Goal: Task Accomplishment & Management: Complete application form

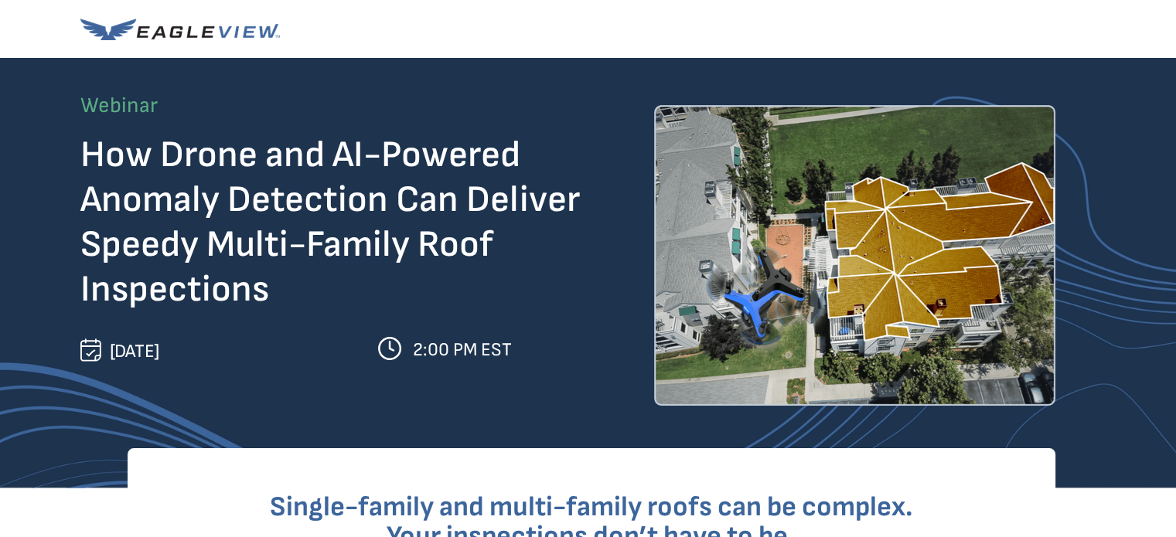
click at [240, 24] on img at bounding box center [179, 30] width 199 height 22
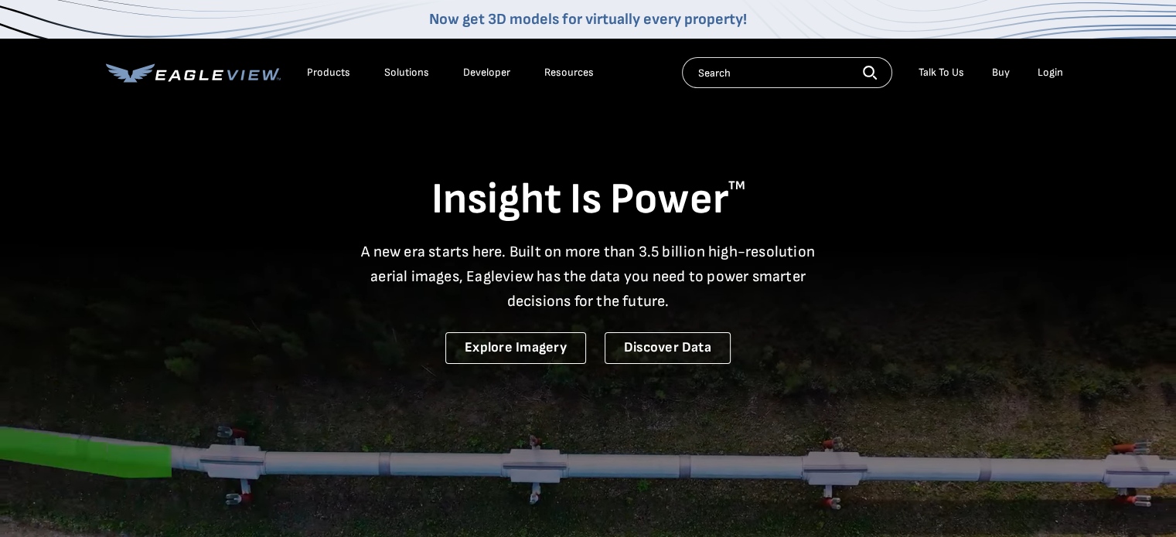
click at [1005, 67] on link "Buy" at bounding box center [1001, 73] width 18 height 14
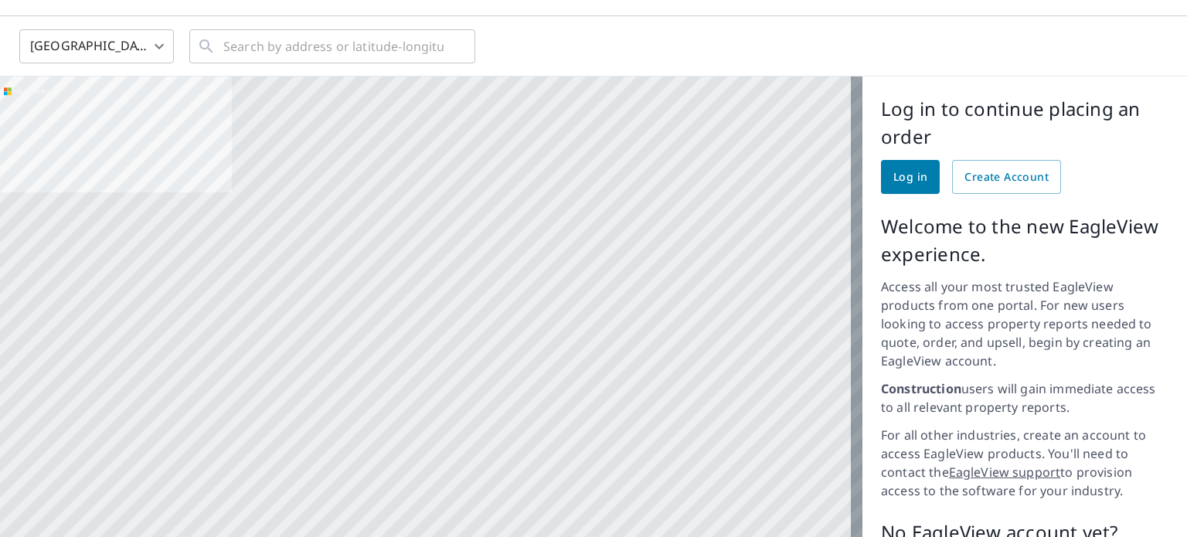
scroll to position [34, 0]
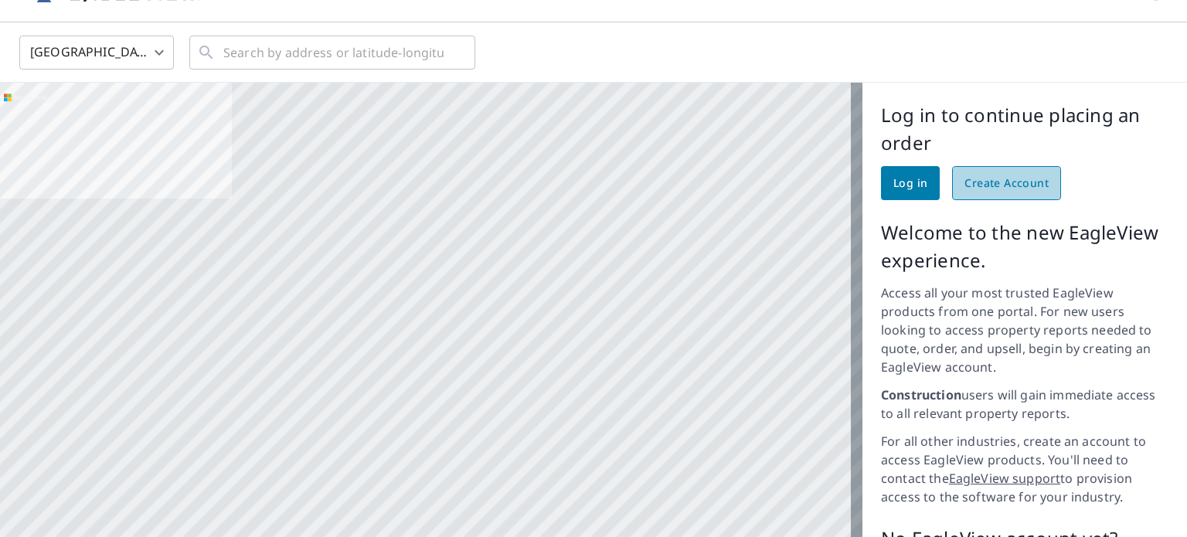
click at [976, 182] on span "Create Account" at bounding box center [1007, 183] width 84 height 19
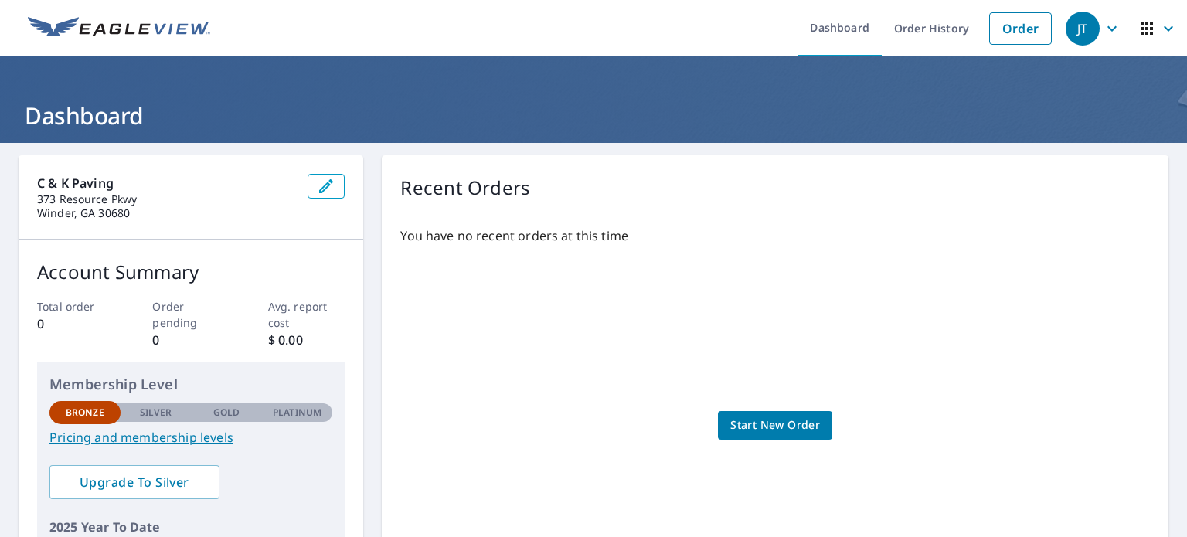
click at [130, 435] on link "Pricing and membership levels" at bounding box center [190, 437] width 283 height 19
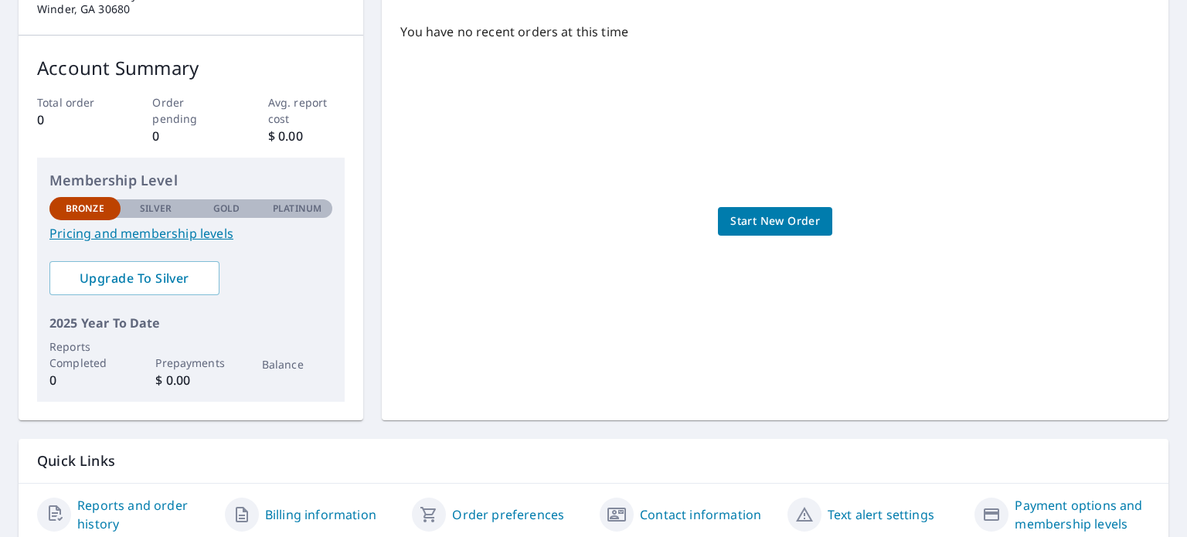
scroll to position [263, 0]
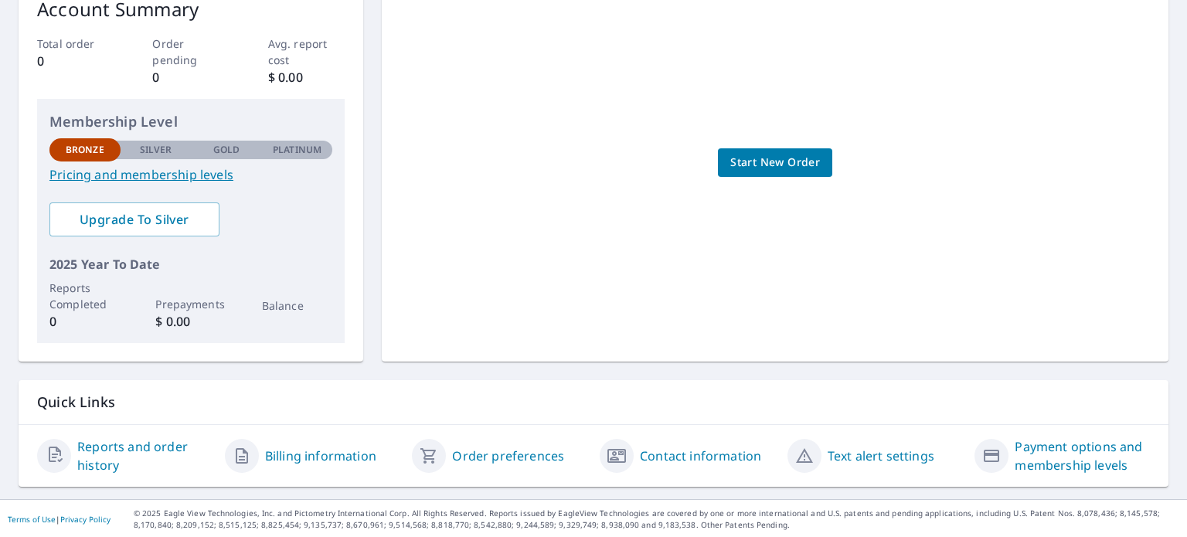
click at [1057, 448] on link "Payment options and membership levels" at bounding box center [1082, 456] width 135 height 37
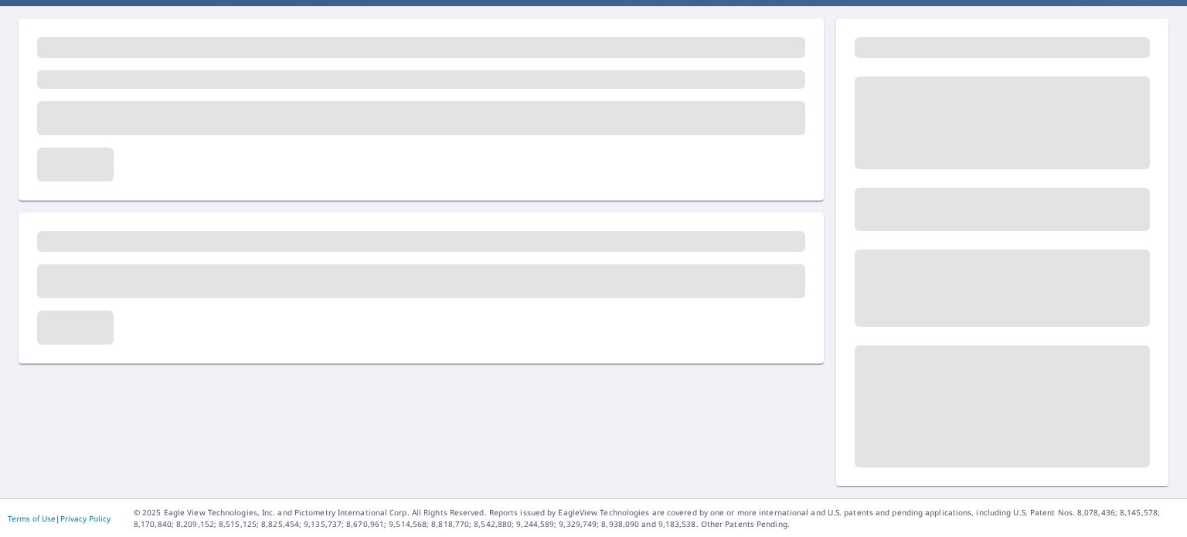
scroll to position [135, 0]
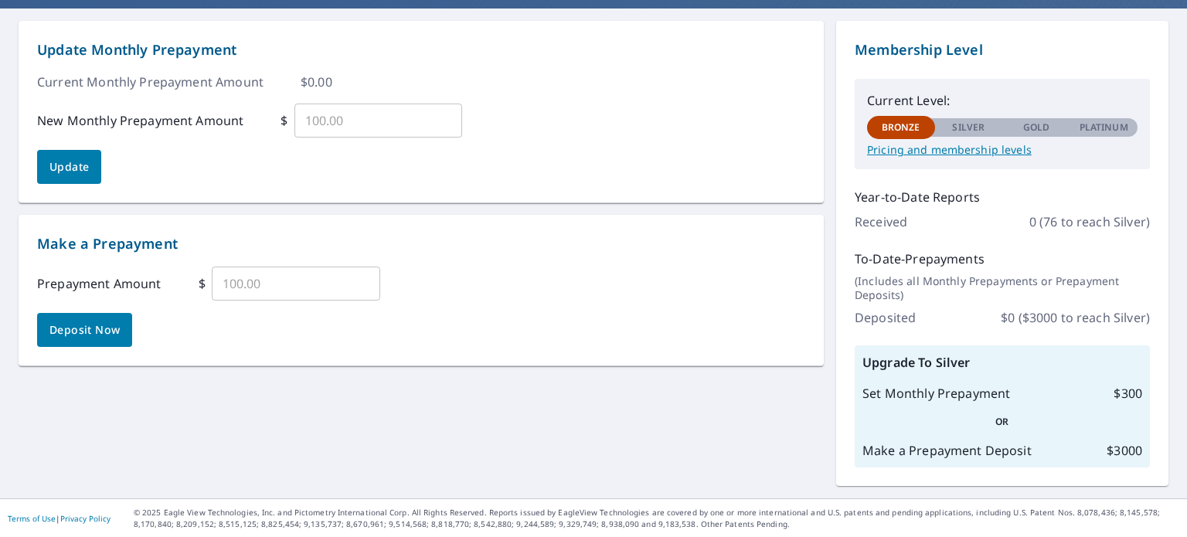
click at [949, 145] on p "Pricing and membership levels" at bounding box center [1002, 150] width 271 height 14
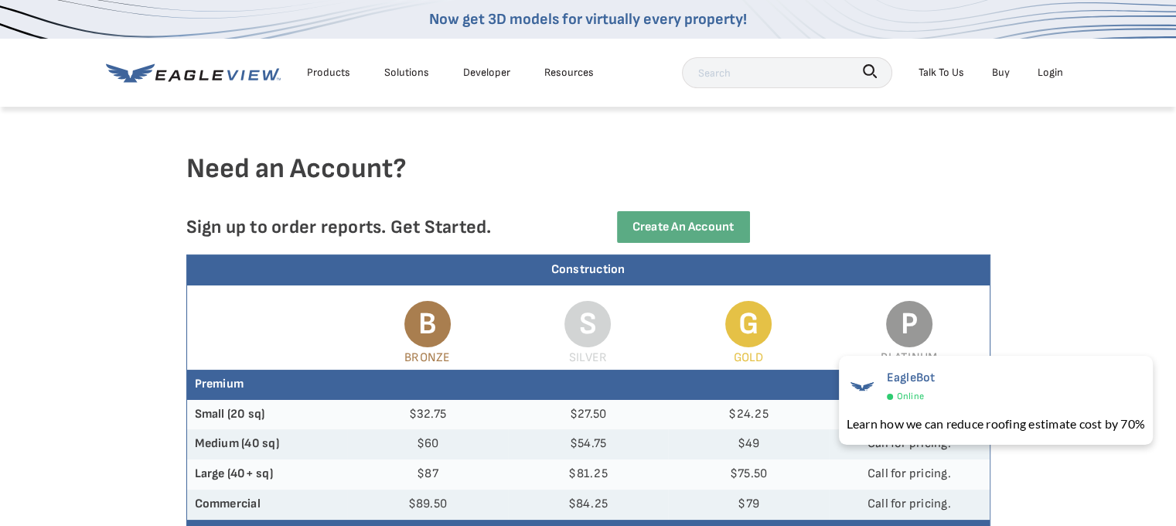
click at [331, 71] on div "Products" at bounding box center [328, 72] width 43 height 19
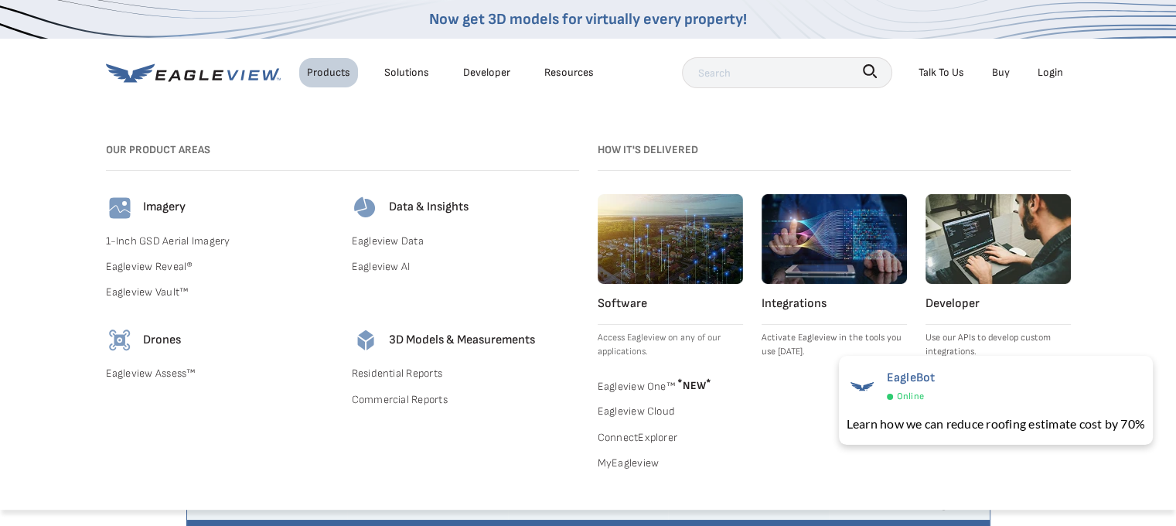
click at [626, 435] on link "ConnectExplorer" at bounding box center [670, 436] width 145 height 19
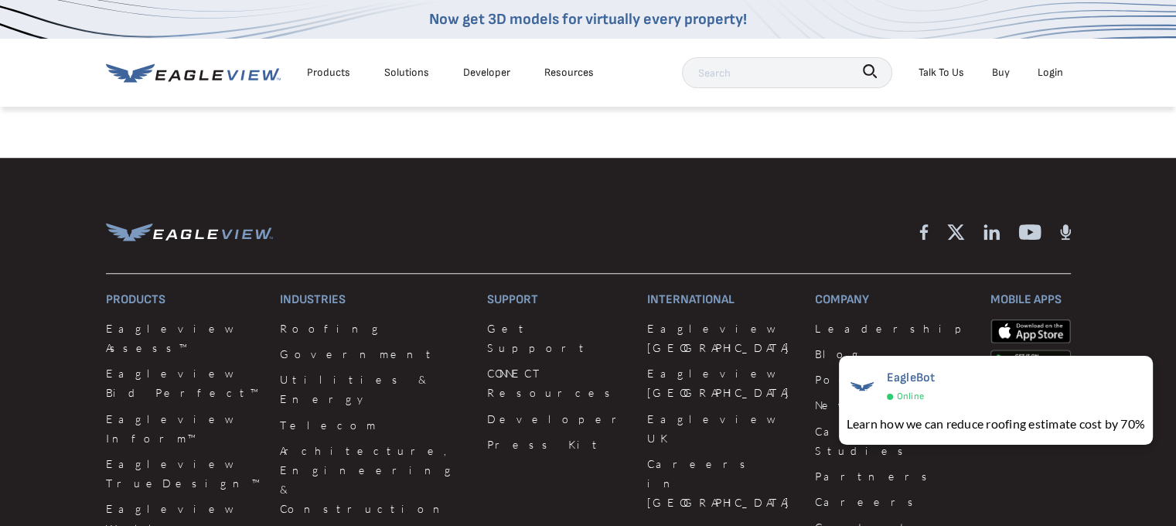
scroll to position [1244, 0]
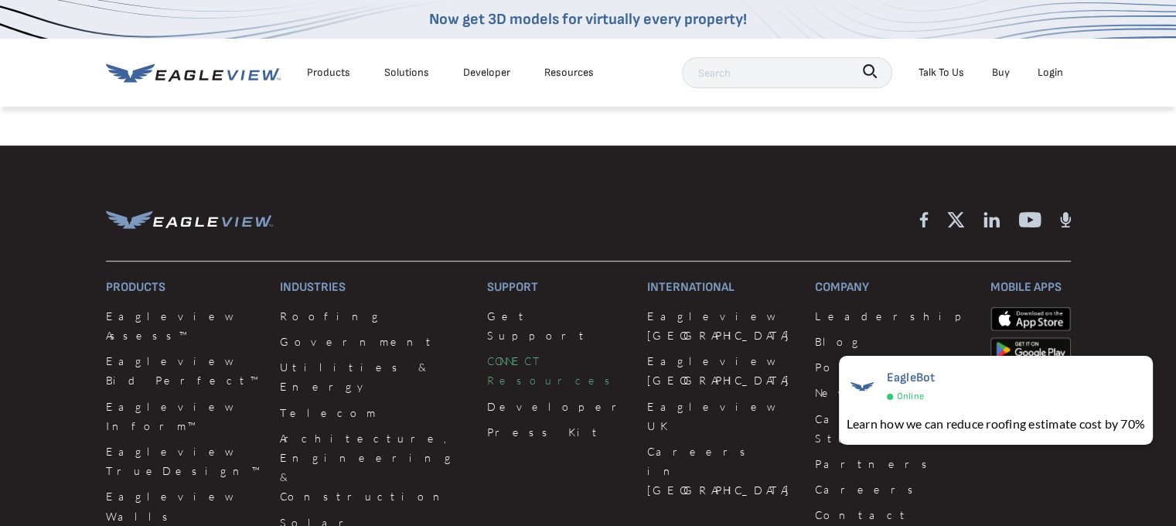
click at [510, 351] on link "CONNECT Resources" at bounding box center [557, 370] width 141 height 39
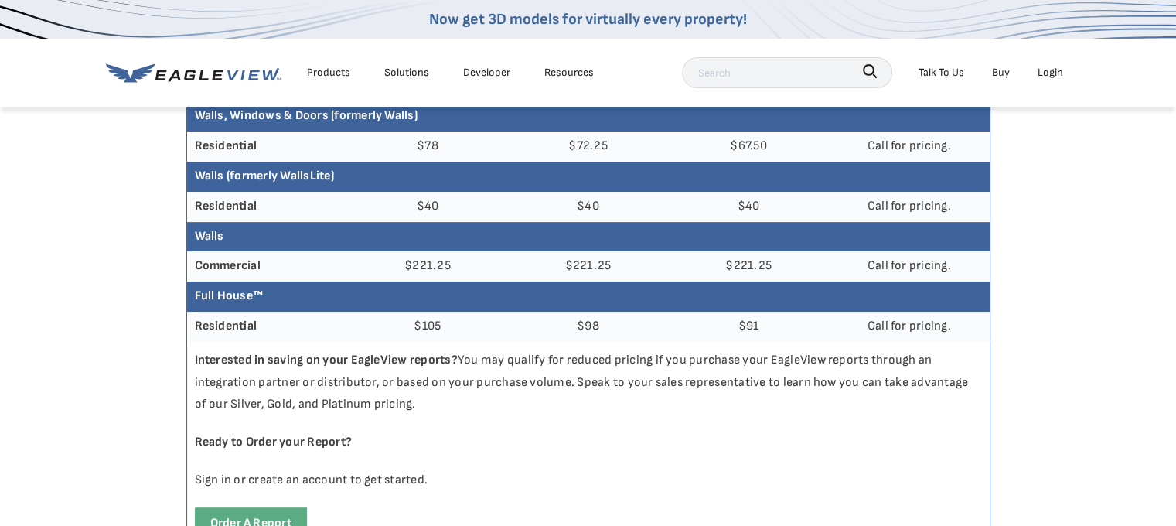
scroll to position [646, 0]
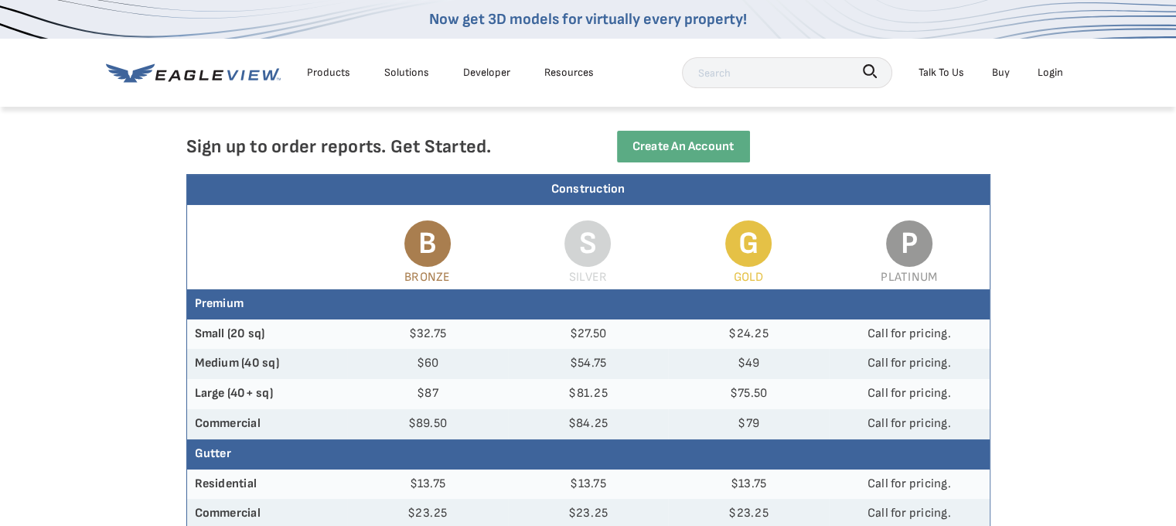
scroll to position [0, 0]
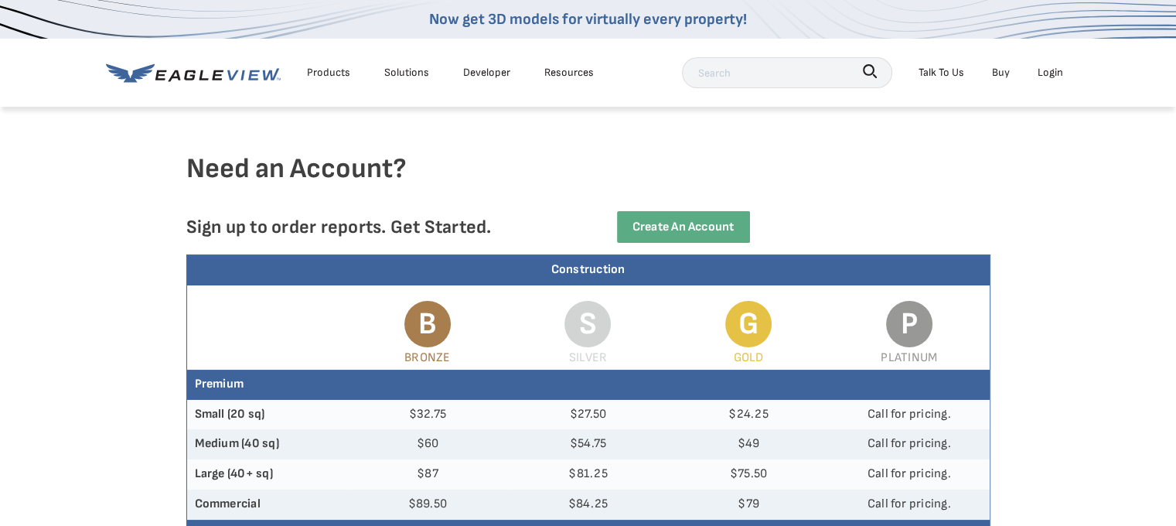
click at [942, 70] on div "Talk To Us" at bounding box center [941, 72] width 46 height 19
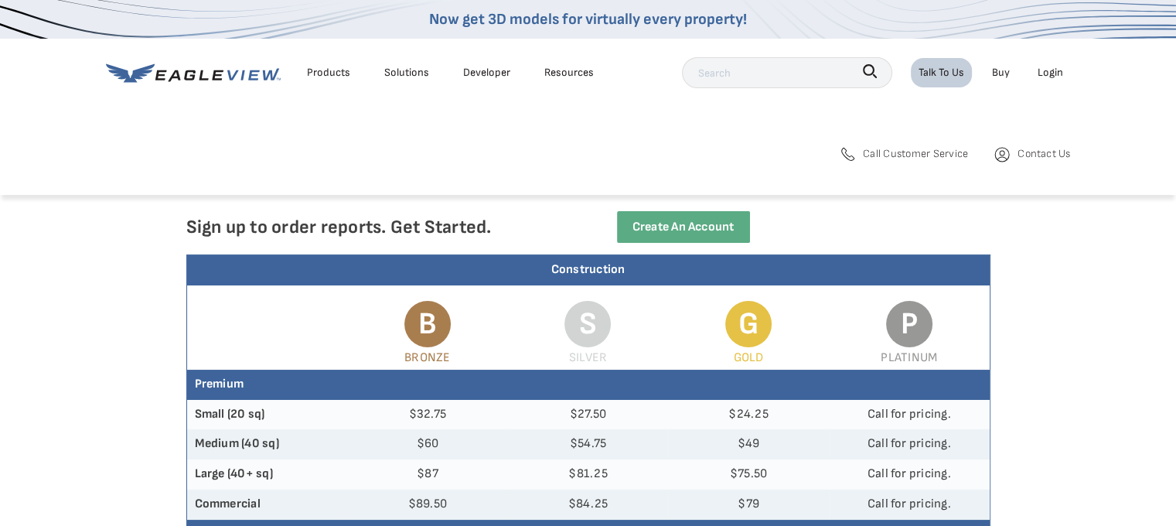
click at [896, 151] on span "Call Customer Service" at bounding box center [915, 153] width 105 height 19
click at [949, 76] on div "Talk To Us" at bounding box center [941, 72] width 46 height 19
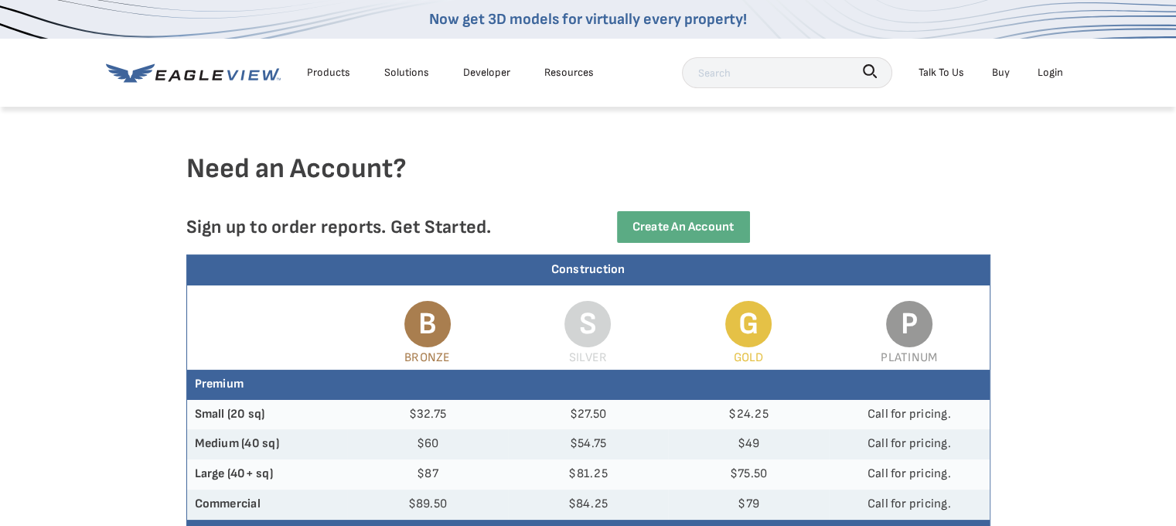
click at [949, 76] on div "Talk To Us" at bounding box center [941, 72] width 46 height 19
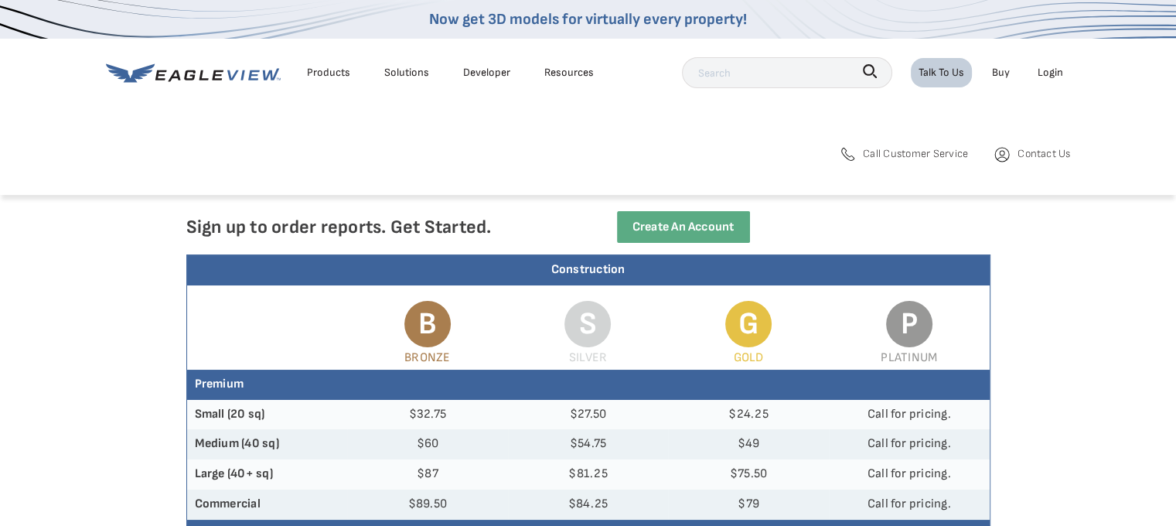
click at [918, 155] on span "Call Customer Service" at bounding box center [915, 153] width 105 height 19
click at [1020, 151] on span "Contact Us" at bounding box center [1043, 153] width 53 height 19
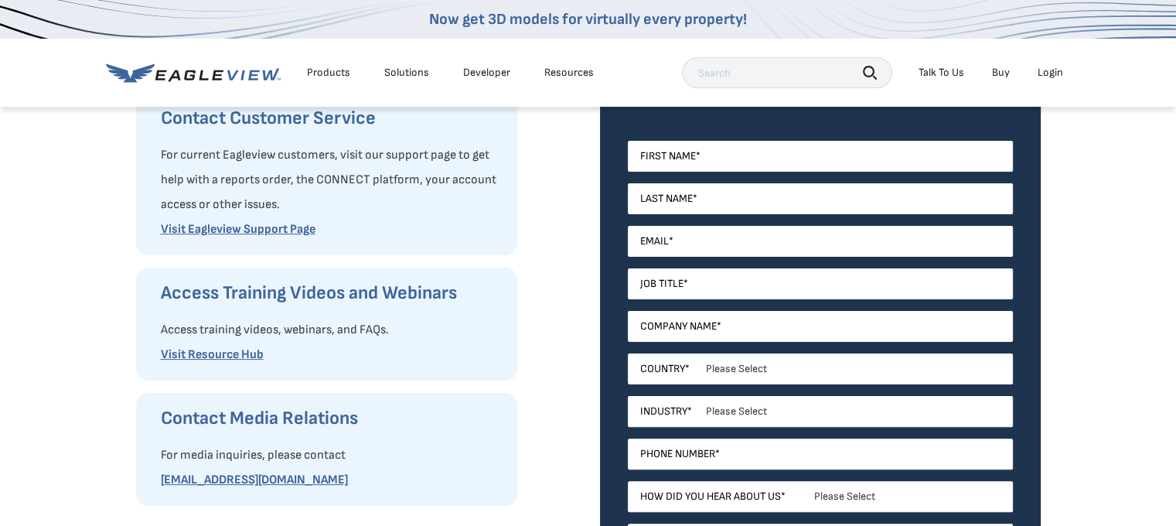
scroll to position [329, 0]
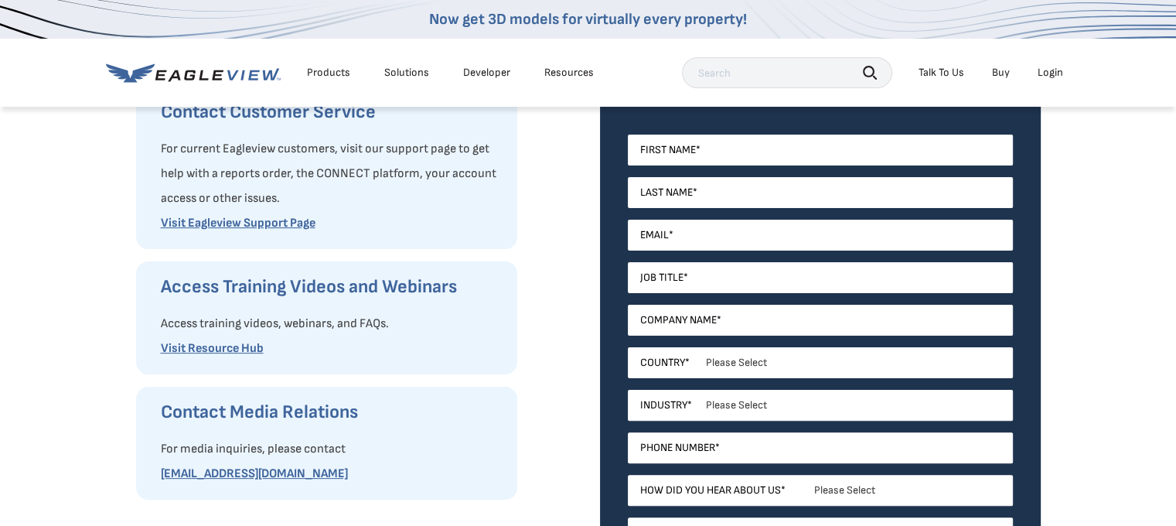
drag, startPoint x: 1180, startPoint y: 85, endPoint x: 1187, endPoint y: 152, distance: 66.8
click at [654, 149] on input "First Name *" at bounding box center [820, 150] width 385 height 31
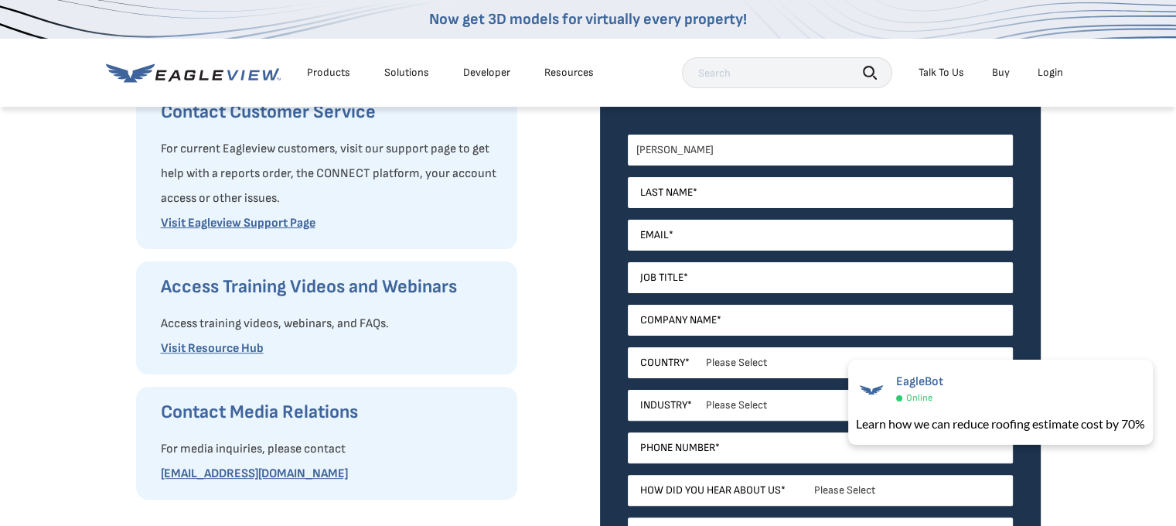
type input "James"
click at [662, 196] on input "Last Name *" at bounding box center [820, 192] width 385 height 31
type input "Tyler"
click at [656, 231] on input "Email *" at bounding box center [820, 235] width 385 height 31
type input "T"
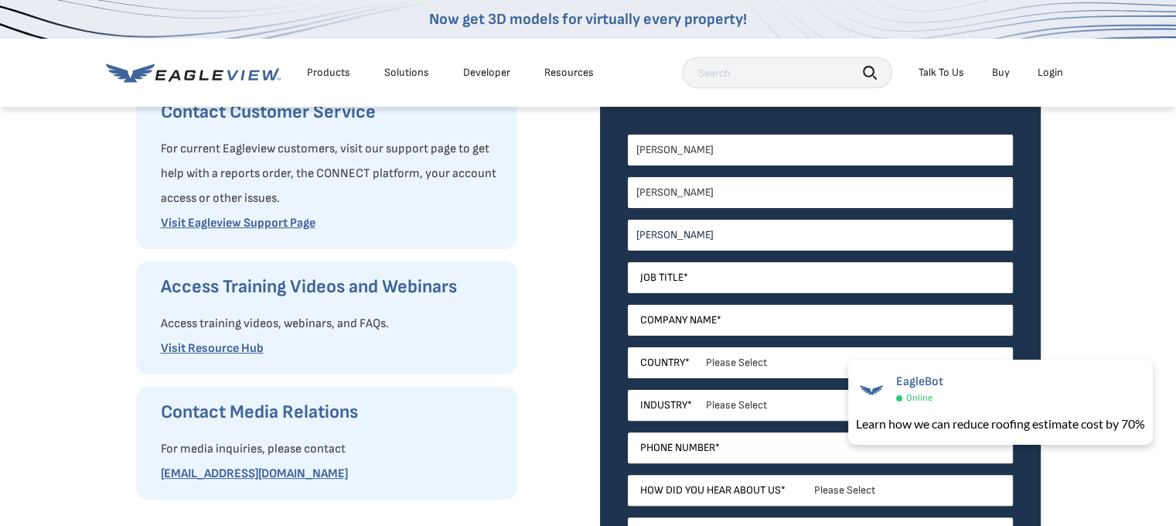
type input "james@ckpaving.com"
click at [660, 275] on input "Job Title *" at bounding box center [820, 277] width 385 height 31
type input "Project Manager"
click at [660, 325] on input "Company Name *" at bounding box center [820, 320] width 385 height 31
type input "C & K Paving"
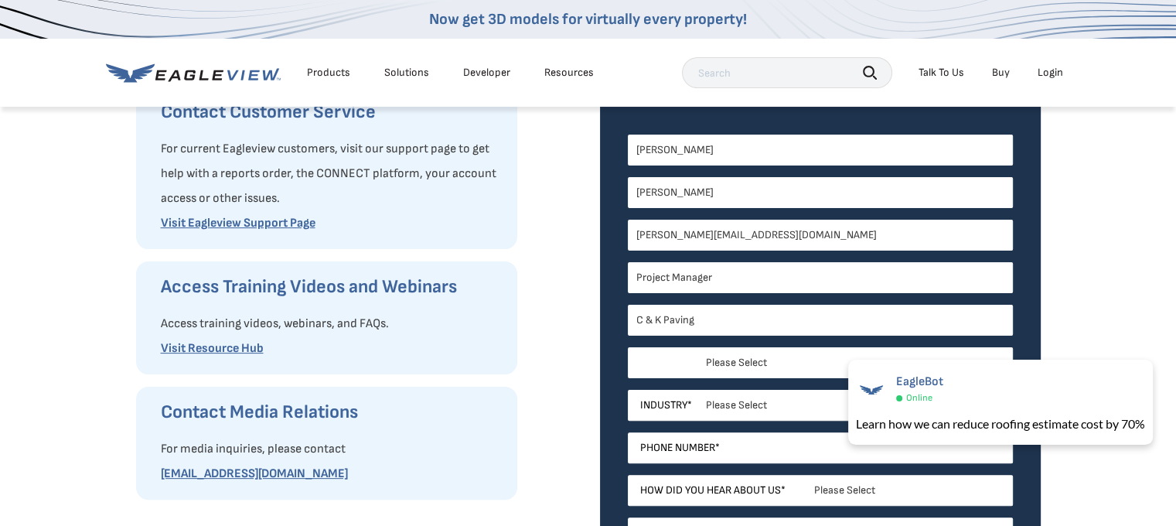
click at [683, 362] on select "Please Select United States Canada Australia India United Kingdom Other Aruba C…" at bounding box center [820, 362] width 385 height 31
select select "[GEOGRAPHIC_DATA]"
click at [628, 347] on select "Please Select United States Canada Australia India United Kingdom Other Aruba C…" at bounding box center [820, 362] width 385 height 31
click at [683, 402] on select "Please Select Alabama Alaska Alberta Arizona Arkansas British Columbia Californ…" at bounding box center [820, 405] width 385 height 31
select select "Georgia"
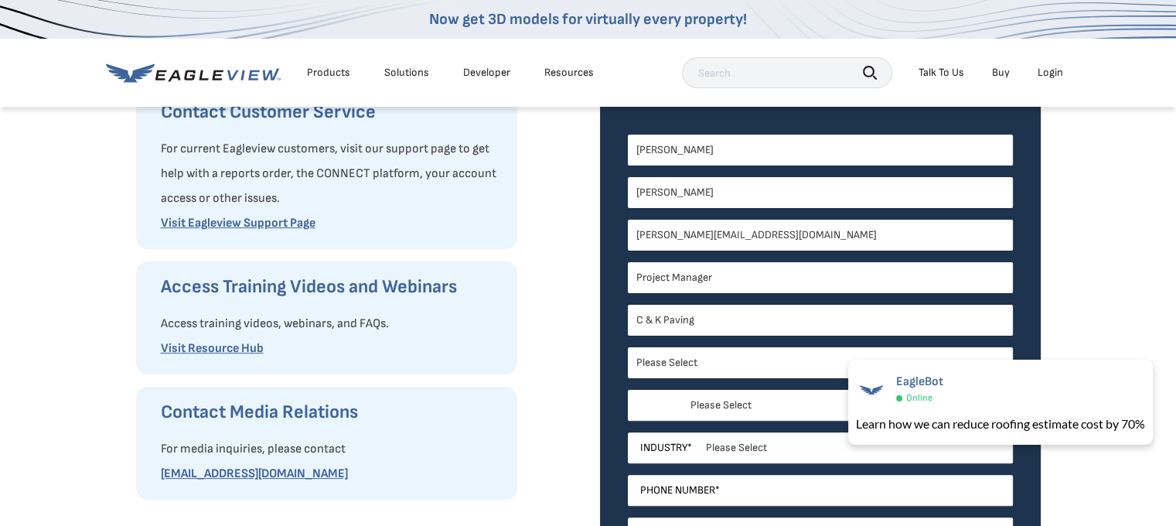
click at [628, 390] on select "Please Select Alabama Alaska Alberta Arizona Arkansas British Columbia Californ…" at bounding box center [820, 405] width 385 height 31
click at [682, 444] on select "Please Select Architects & Engineering Construction Electric/Gas Utilities Gove…" at bounding box center [820, 447] width 385 height 31
select select "Construction"
click at [628, 432] on select "Please Select Architects & Engineering Construction Electric/Gas Utilities Gove…" at bounding box center [820, 447] width 385 height 31
click at [711, 488] on input "Phone Number *" at bounding box center [820, 490] width 385 height 31
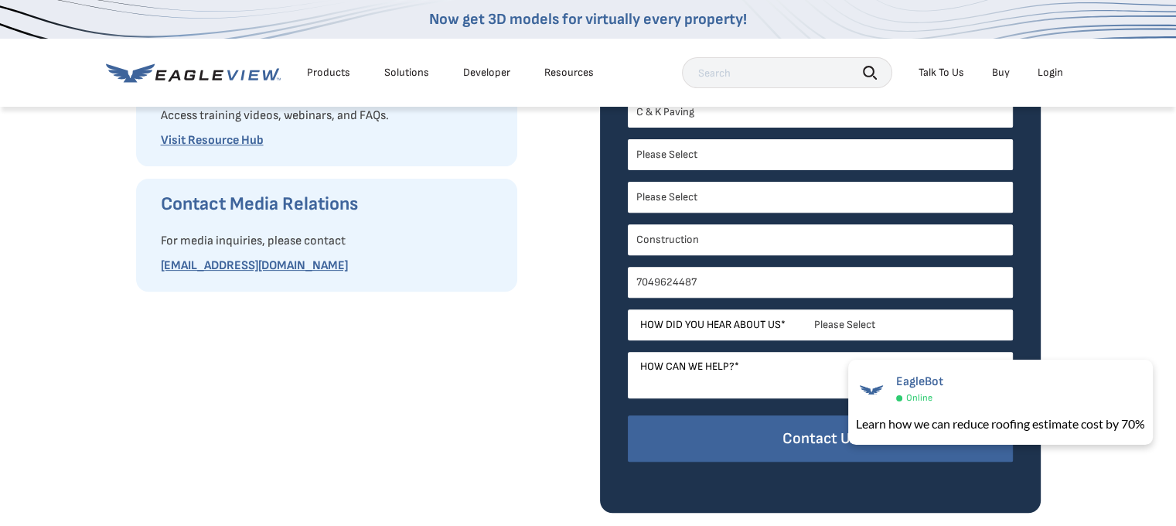
scroll to position [546, 0]
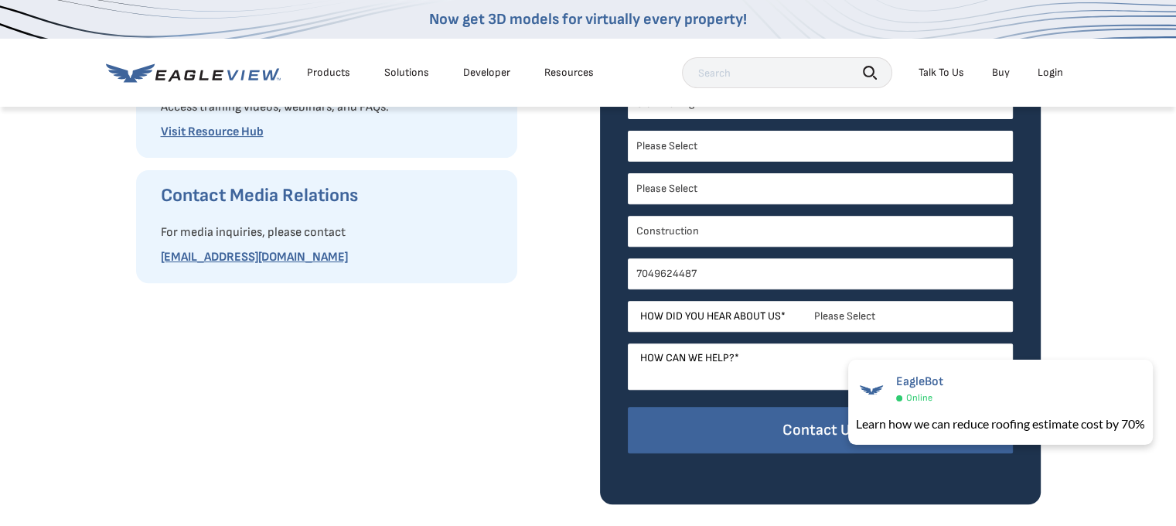
type input "7049624487"
click at [826, 316] on select "Please Select Search Engine Social Media Word of Mouth Podcast Online Advertise…" at bounding box center [820, 316] width 385 height 31
select select "Word of Mouth"
click at [628, 301] on select "Please Select Search Engine Social Media Word of Mouth Podcast Online Advertise…" at bounding box center [820, 316] width 385 height 31
click at [705, 356] on textarea "How can we help? *" at bounding box center [820, 366] width 385 height 46
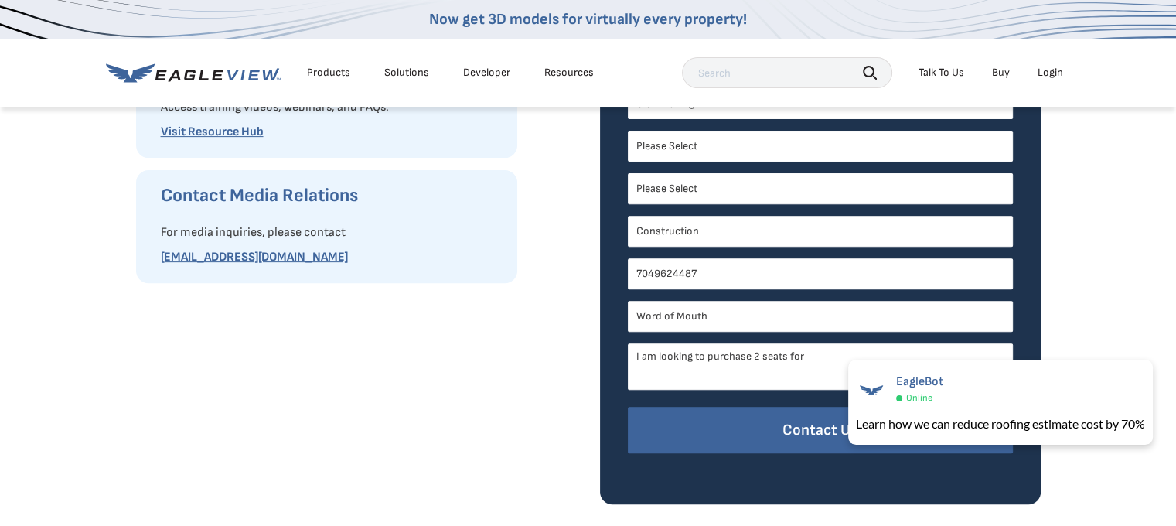
click at [814, 355] on textarea "I am looking to purchase 2 seats for" at bounding box center [820, 366] width 385 height 46
paste textarea "CONNECTExplorer"
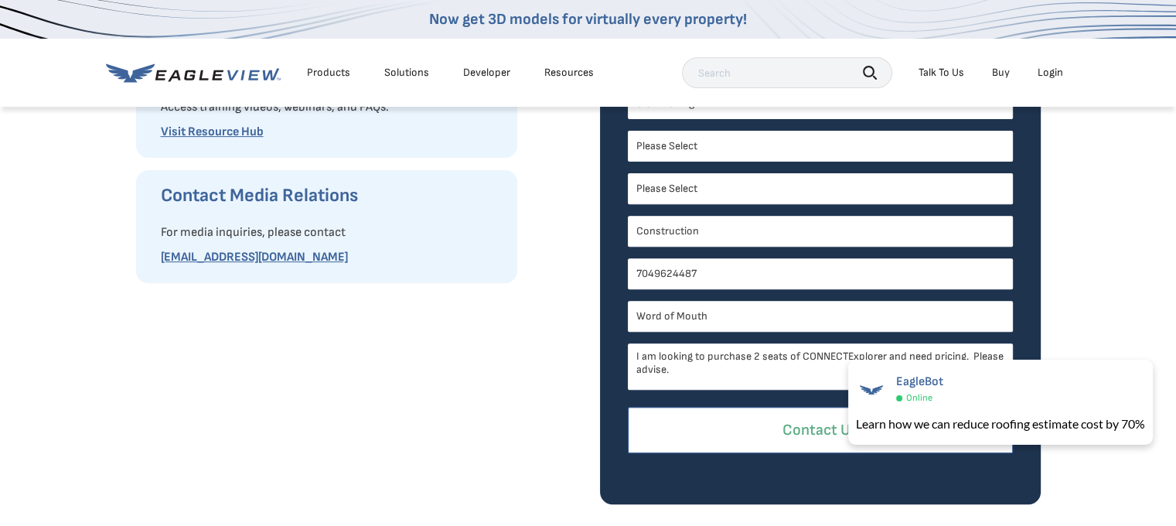
type textarea "I am looking to purchase 2 seats of CONNECTExplorer and need pricing. Please ad…"
click at [801, 432] on input "Contact Us" at bounding box center [820, 430] width 385 height 47
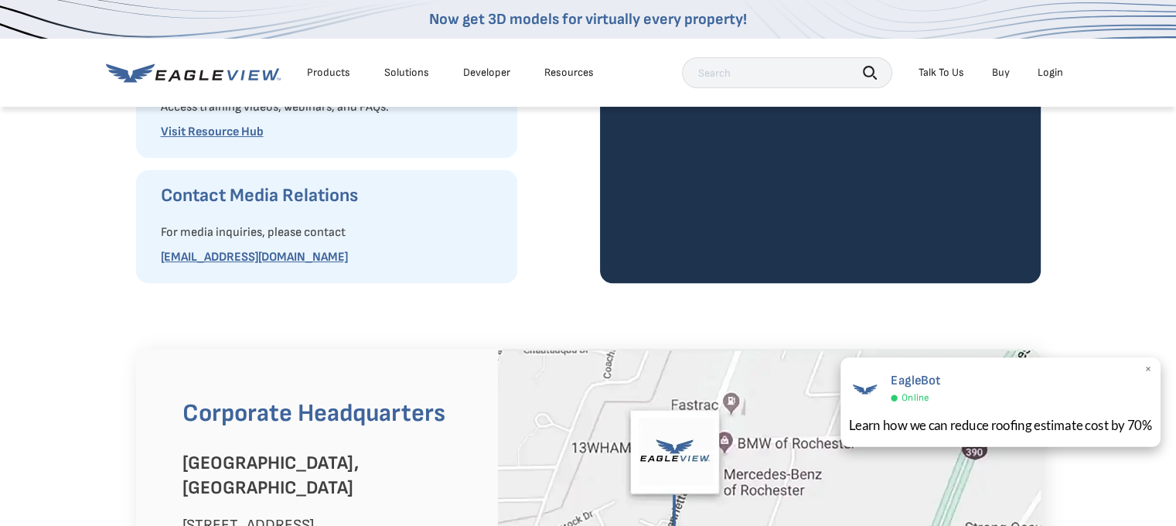
click at [1148, 367] on span "×" at bounding box center [1148, 370] width 9 height 16
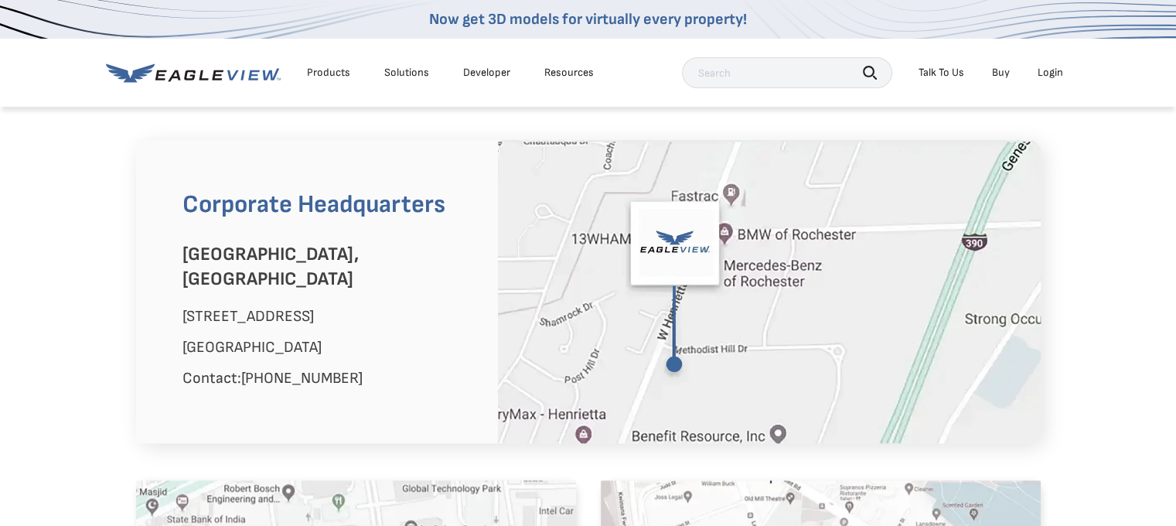
scroll to position [758, 0]
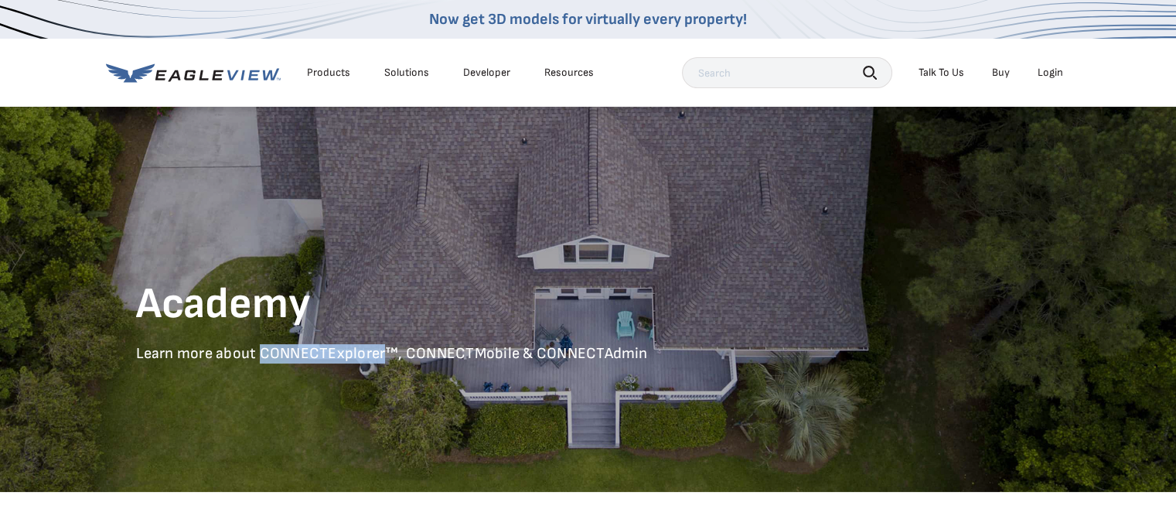
drag, startPoint x: 261, startPoint y: 349, endPoint x: 382, endPoint y: 352, distance: 121.4
click at [382, 352] on p "Learn more about CONNECTExplorer™, CONNECTMobile & CONNECTAdmin" at bounding box center [588, 353] width 904 height 19
copy p "CONNECTExplorer"
